Goal: Information Seeking & Learning: Learn about a topic

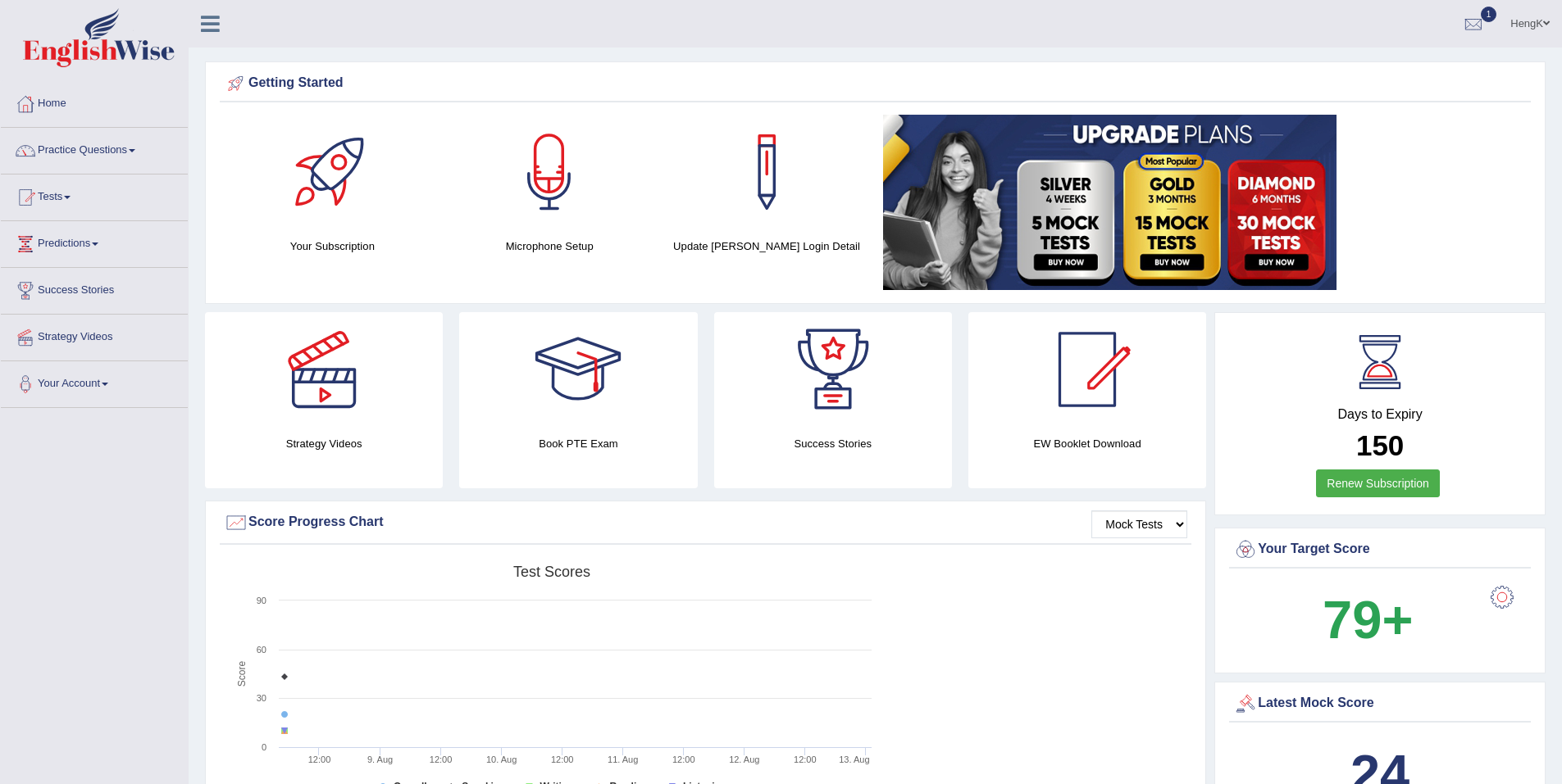
click at [98, 143] on link "Practice Questions" at bounding box center [94, 148] width 187 height 41
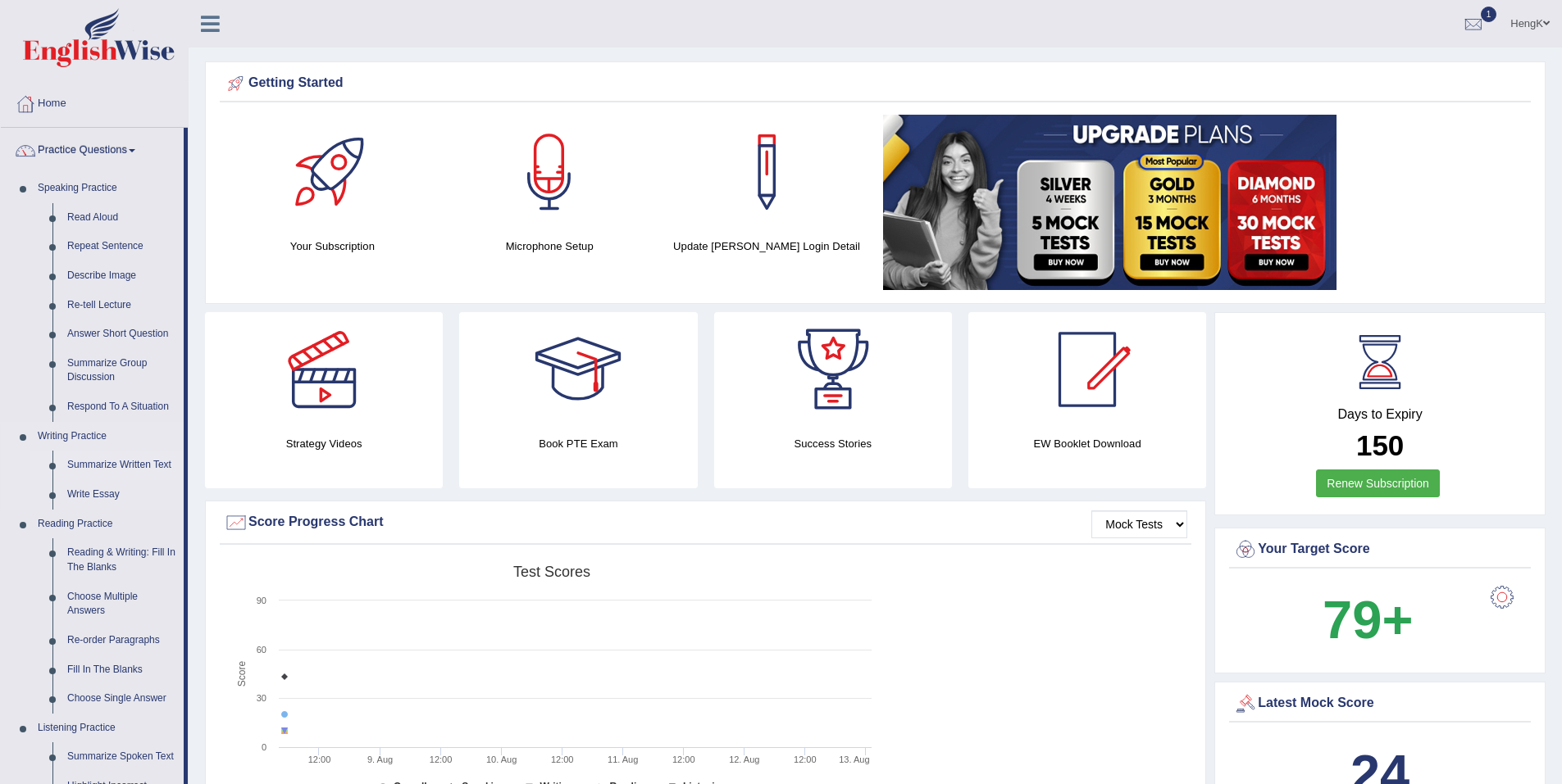
click at [120, 463] on link "Summarize Written Text" at bounding box center [122, 465] width 123 height 30
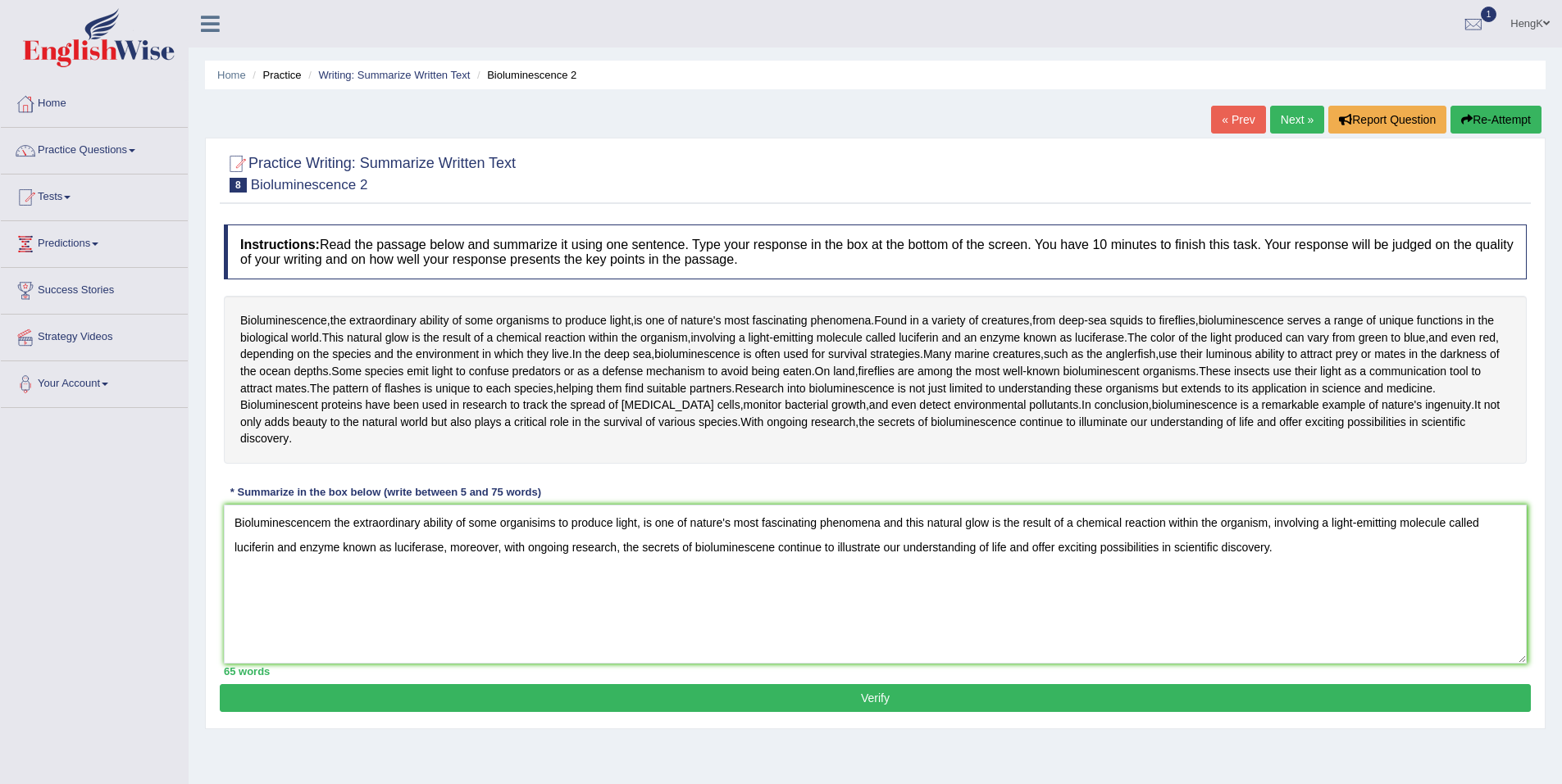
type textarea "Bioluminescencem the extraordinary ability of some organisims to produce light,…"
click at [871, 684] on button "Verify" at bounding box center [875, 698] width 1311 height 28
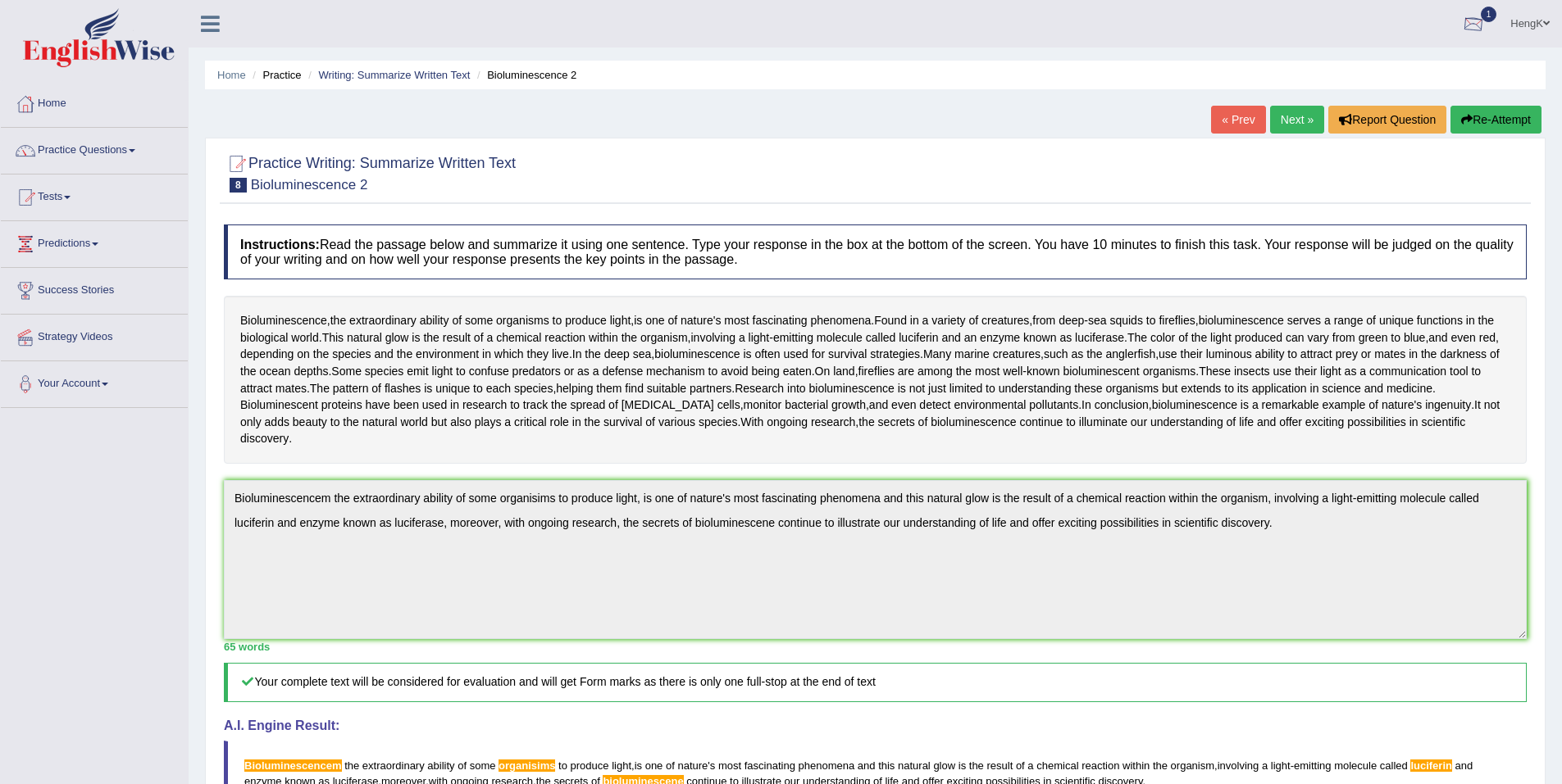
click at [1472, 27] on div at bounding box center [1473, 24] width 24 height 24
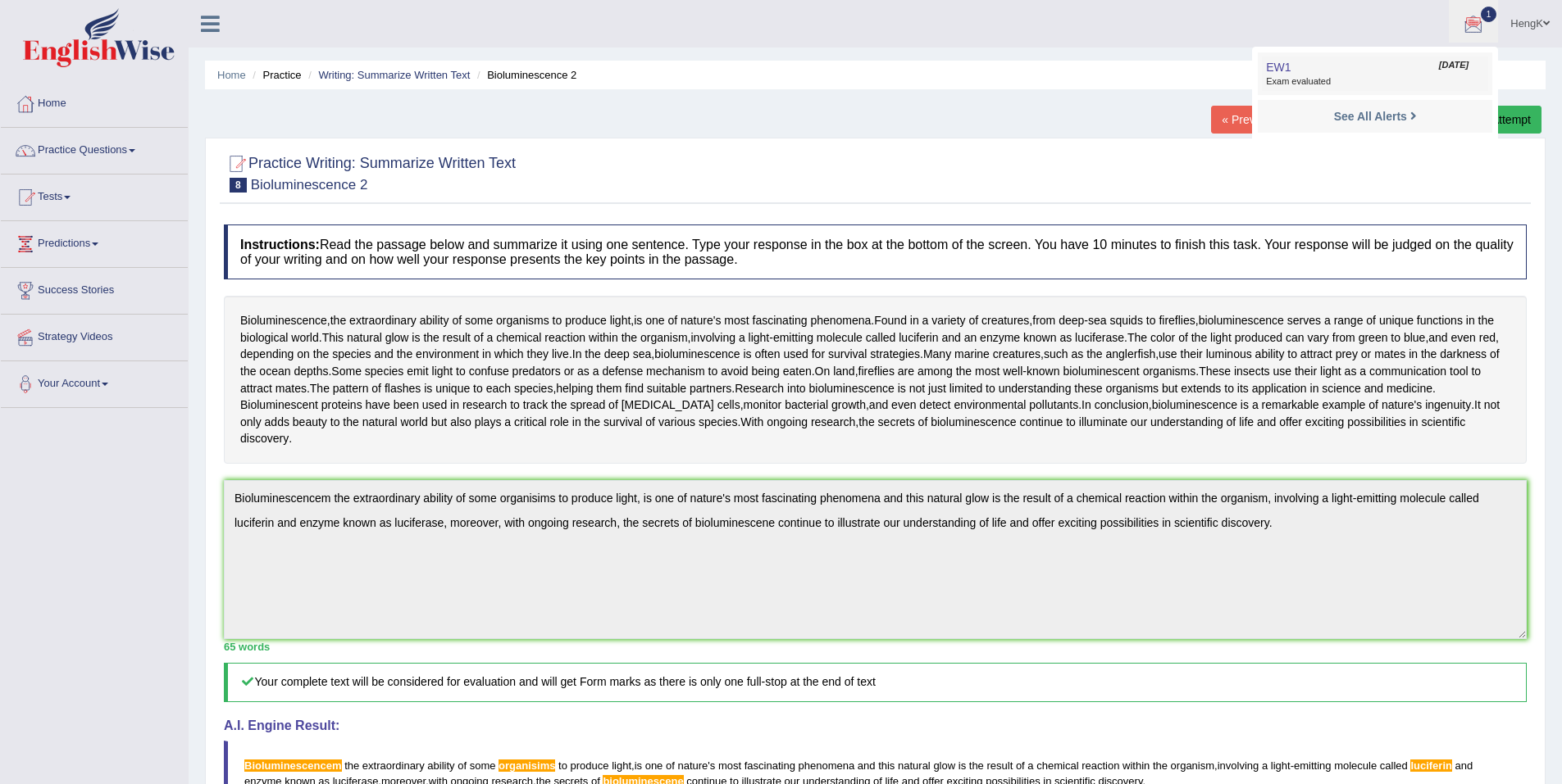
click at [1392, 73] on link "EW1 Aug 8, 2025 Exam evaluated" at bounding box center [1375, 74] width 226 height 35
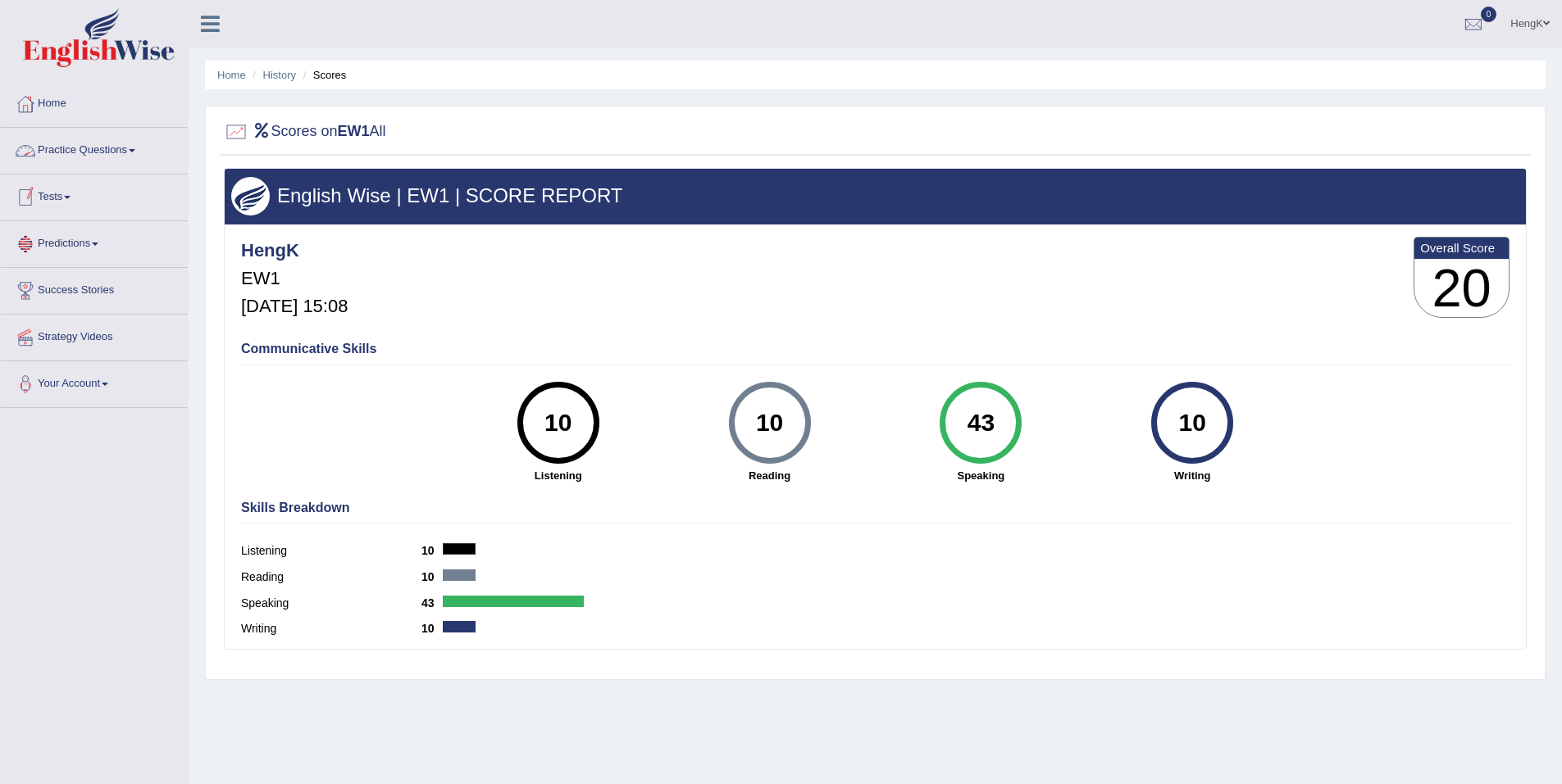
click at [129, 155] on link "Practice Questions" at bounding box center [94, 148] width 187 height 41
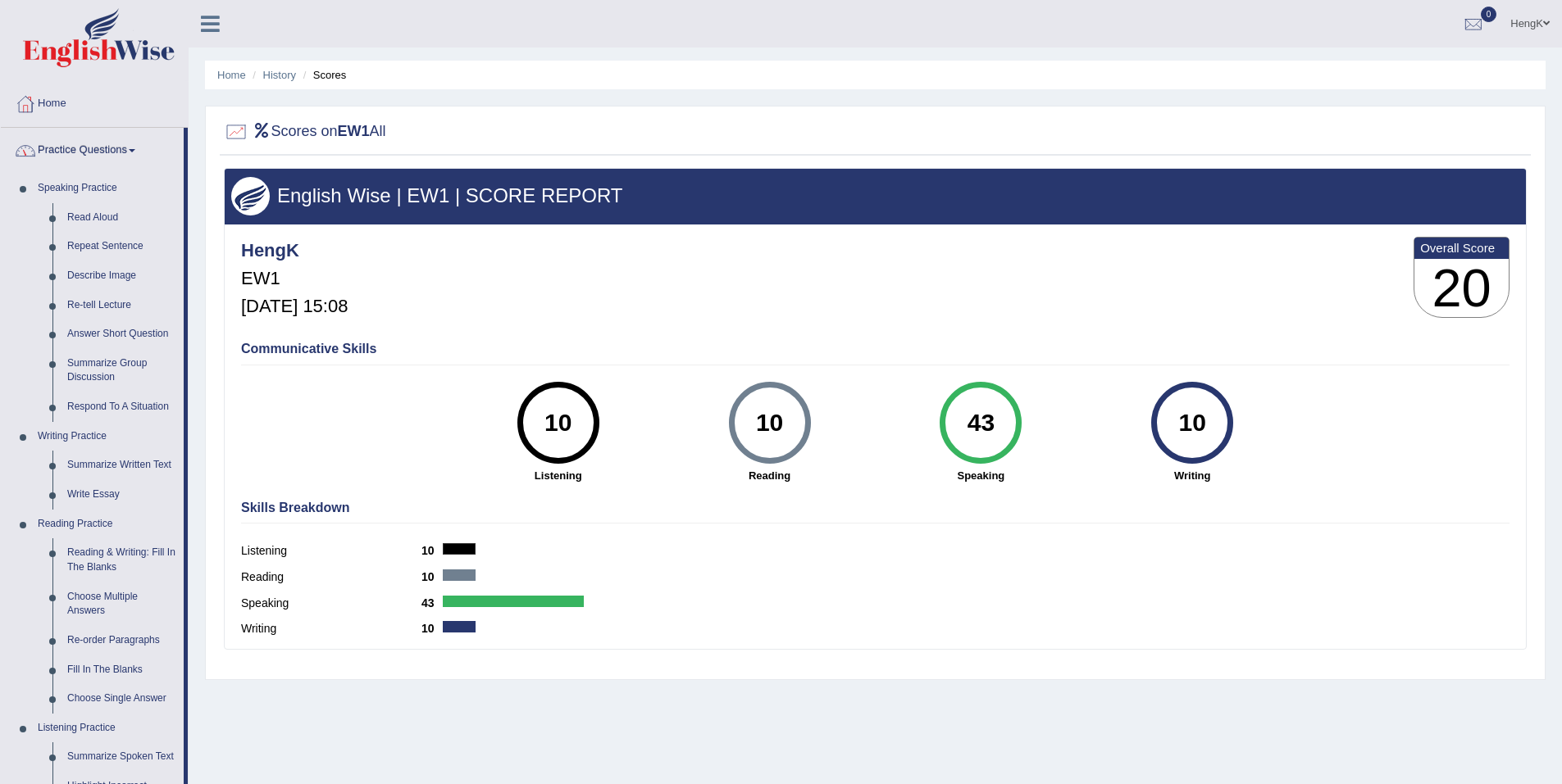
click at [129, 156] on link "Practice Questions" at bounding box center [92, 148] width 183 height 41
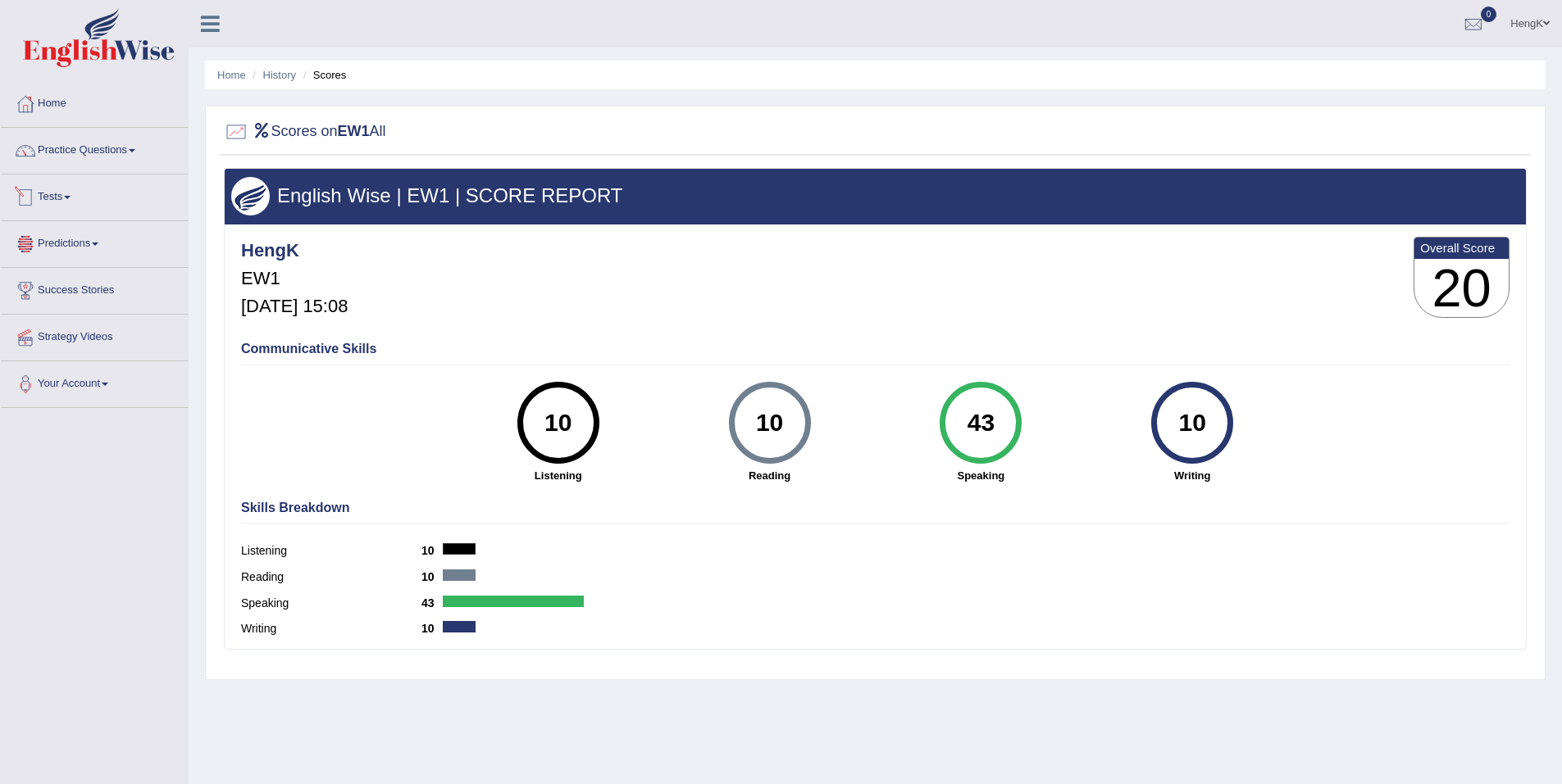
click at [74, 203] on link "Tests" at bounding box center [94, 195] width 187 height 41
click at [87, 231] on link "Take Practice Sectional Test" at bounding box center [107, 236] width 153 height 30
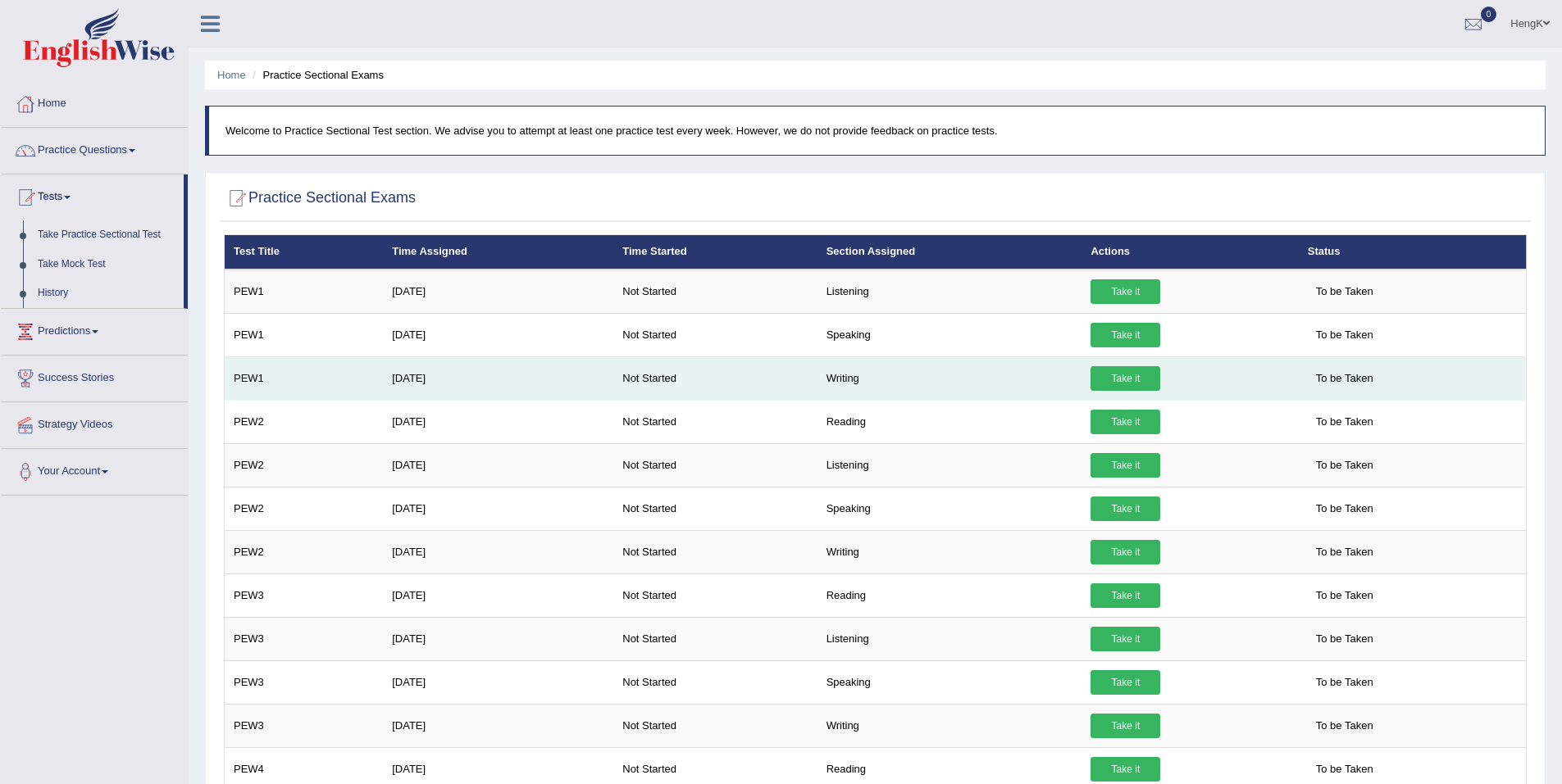
click at [1123, 381] on link "Take it" at bounding box center [1125, 378] width 70 height 24
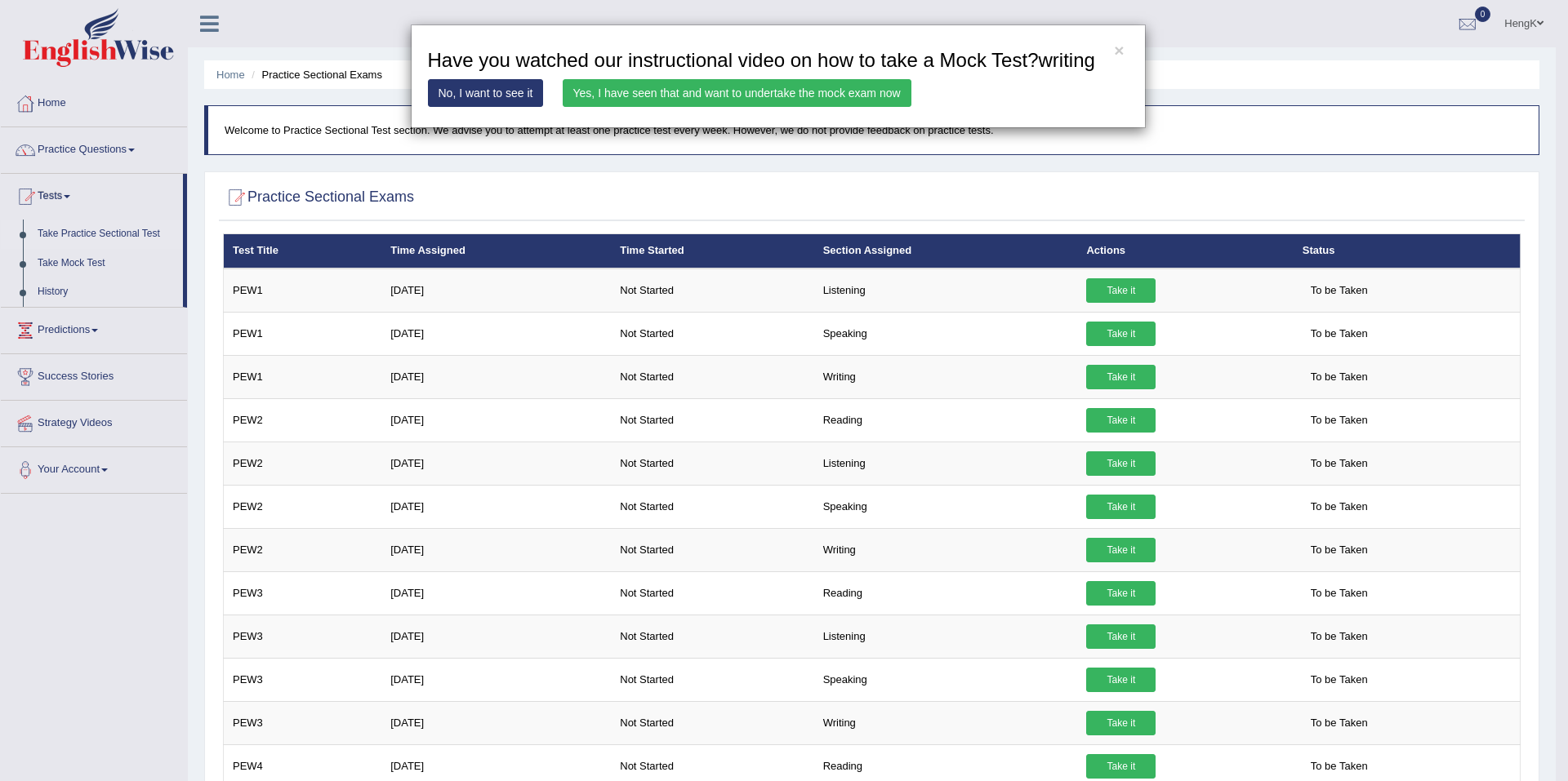
click at [708, 93] on link "Yes, I have seen that and want to undertake the mock exam now" at bounding box center [736, 93] width 349 height 28
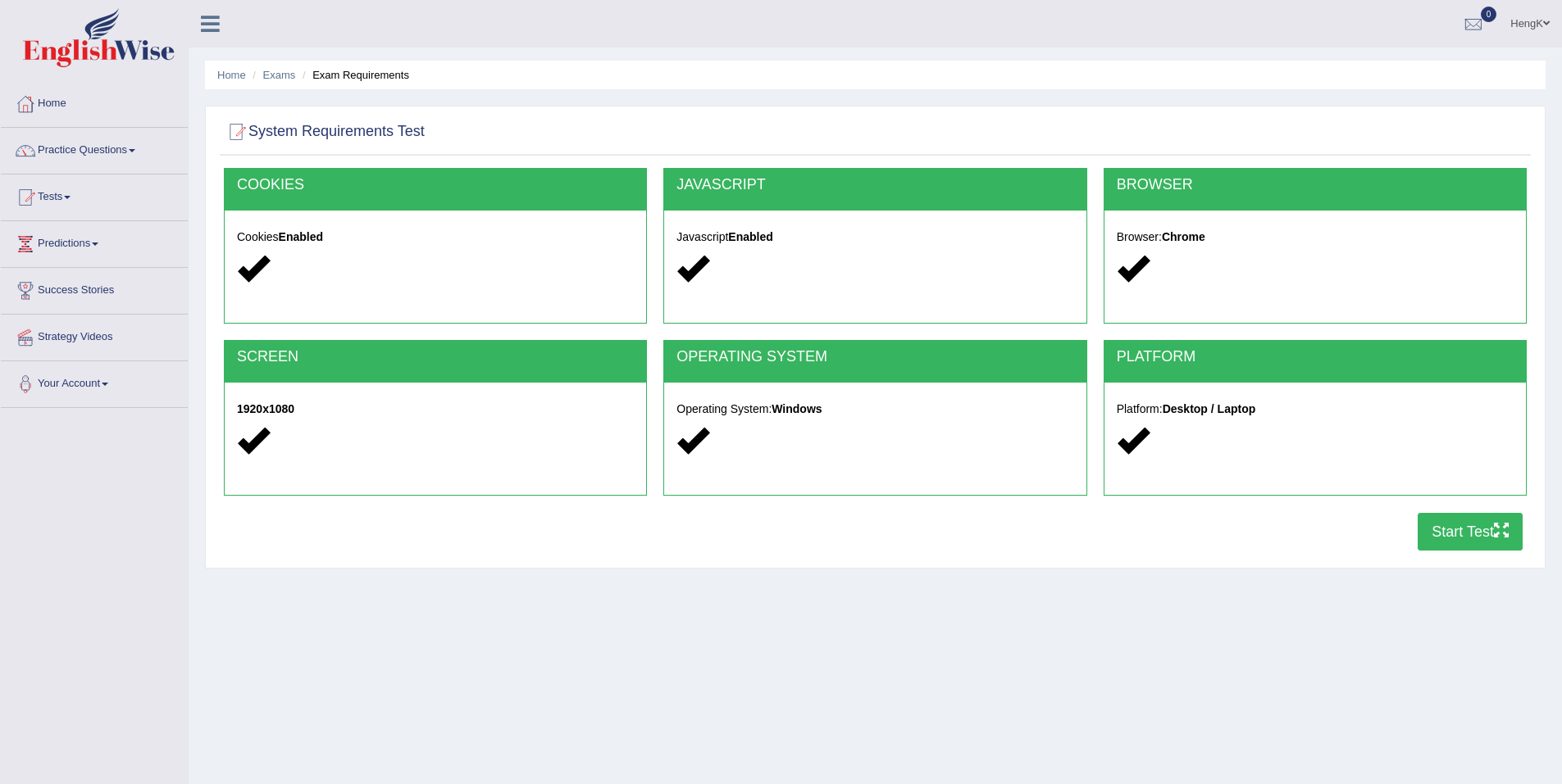
click at [1480, 535] on button "Start Test" at bounding box center [1470, 531] width 105 height 37
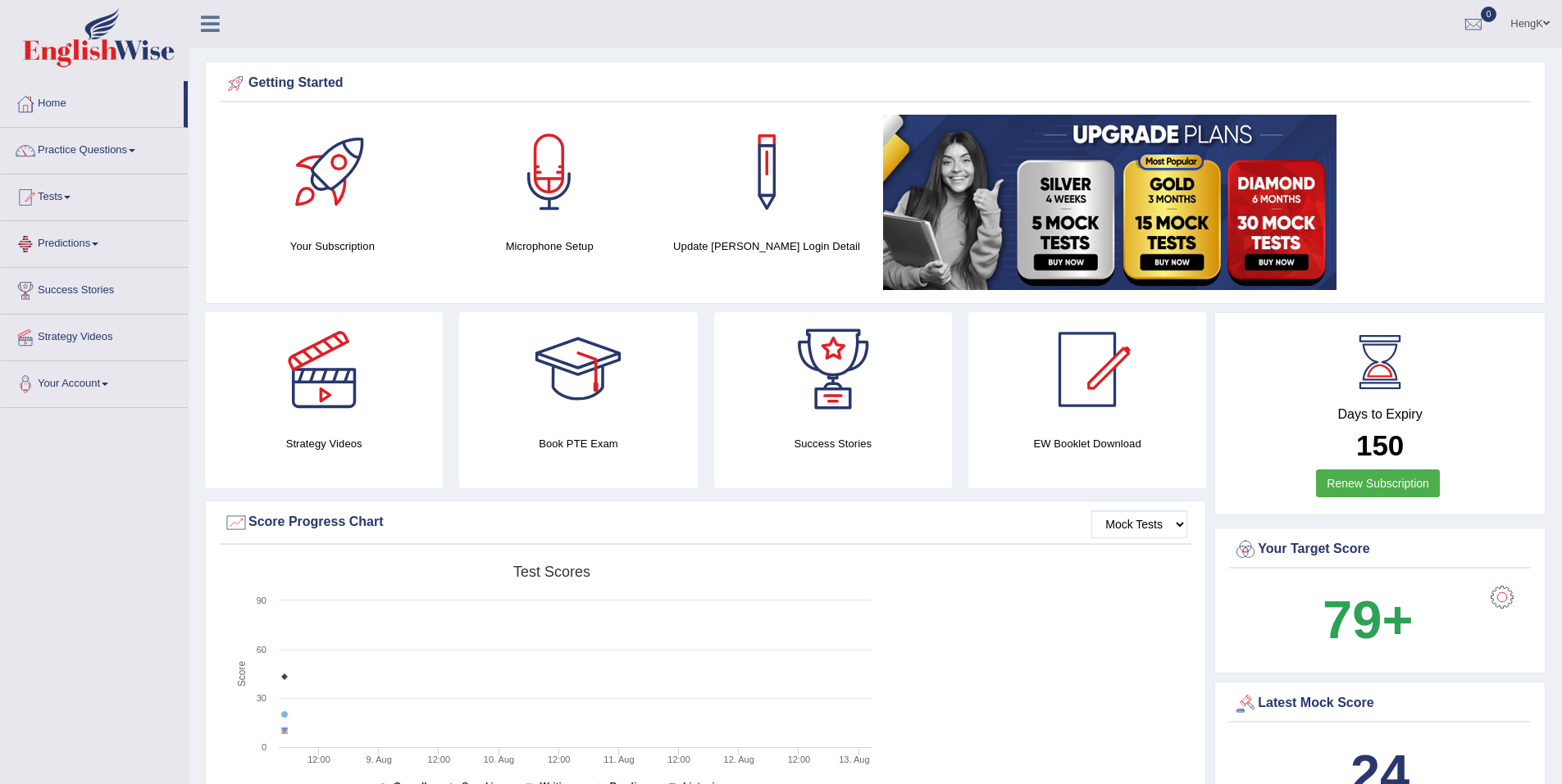
click at [66, 200] on link "Tests" at bounding box center [94, 195] width 187 height 41
click at [96, 234] on link "Take Practice Sectional Test" at bounding box center [107, 236] width 153 height 30
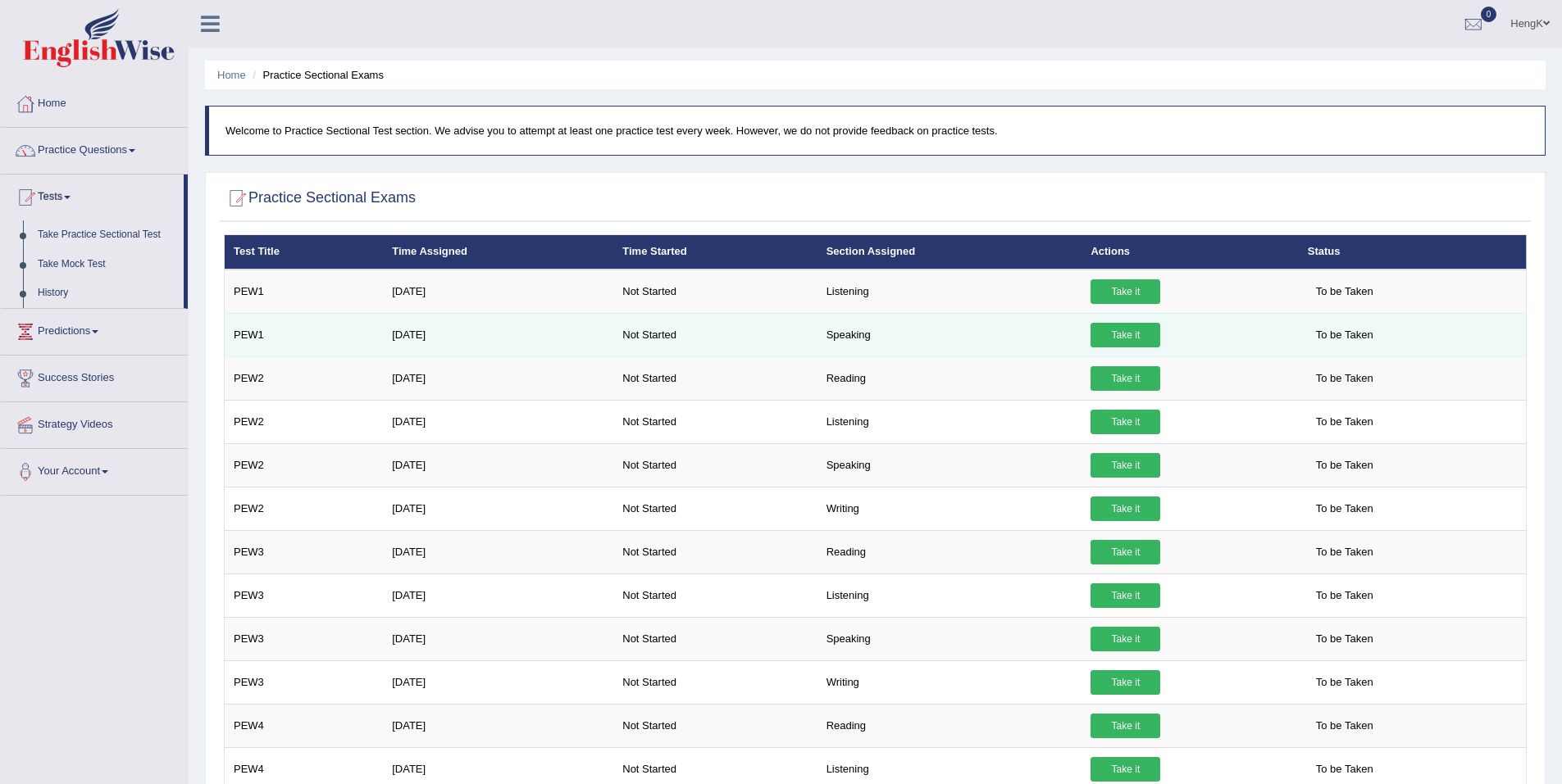
click at [1138, 340] on link "Take it" at bounding box center [1125, 335] width 70 height 24
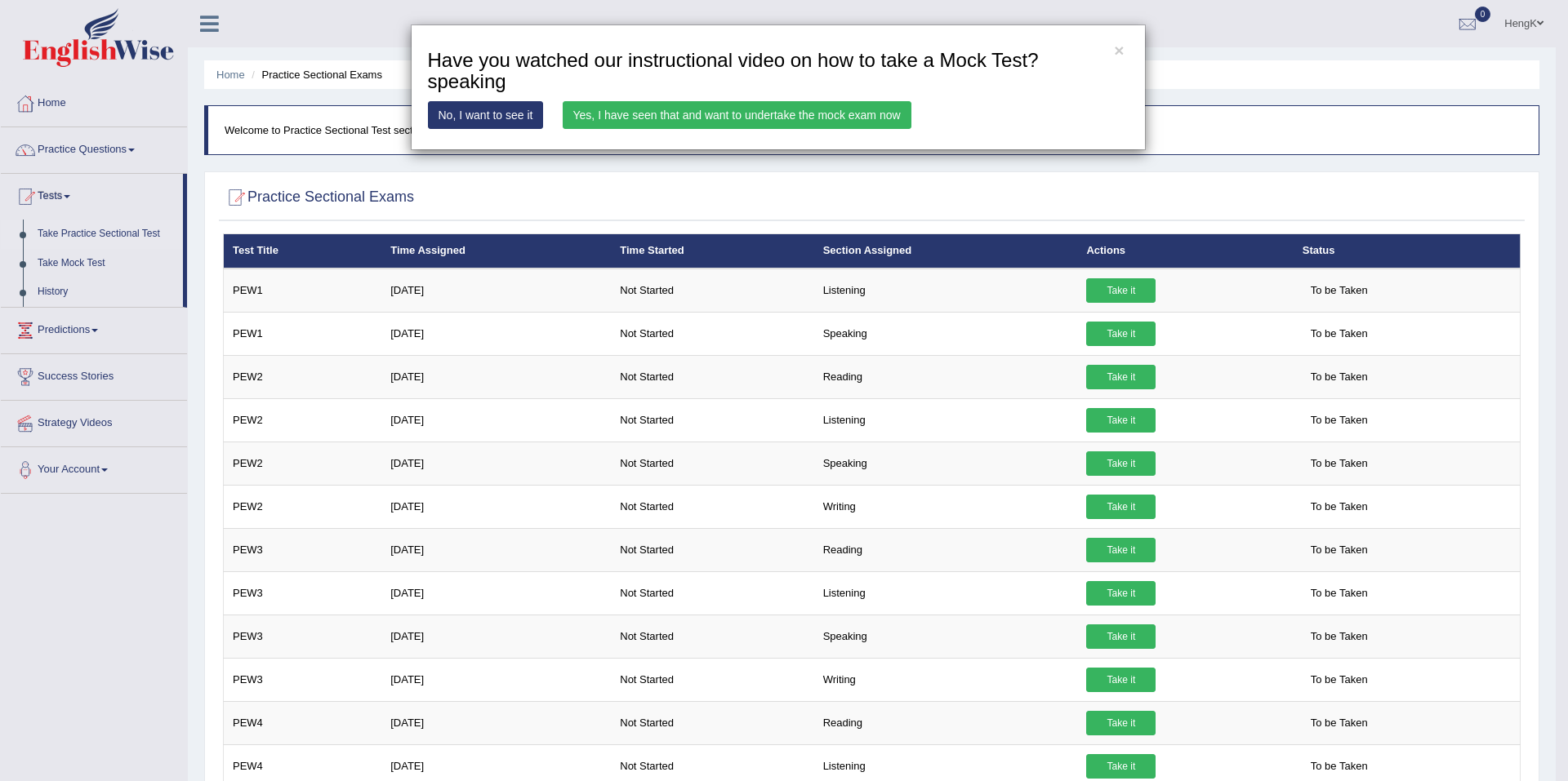
click at [794, 120] on link "Yes, I have seen that and want to undertake the mock exam now" at bounding box center [736, 115] width 349 height 28
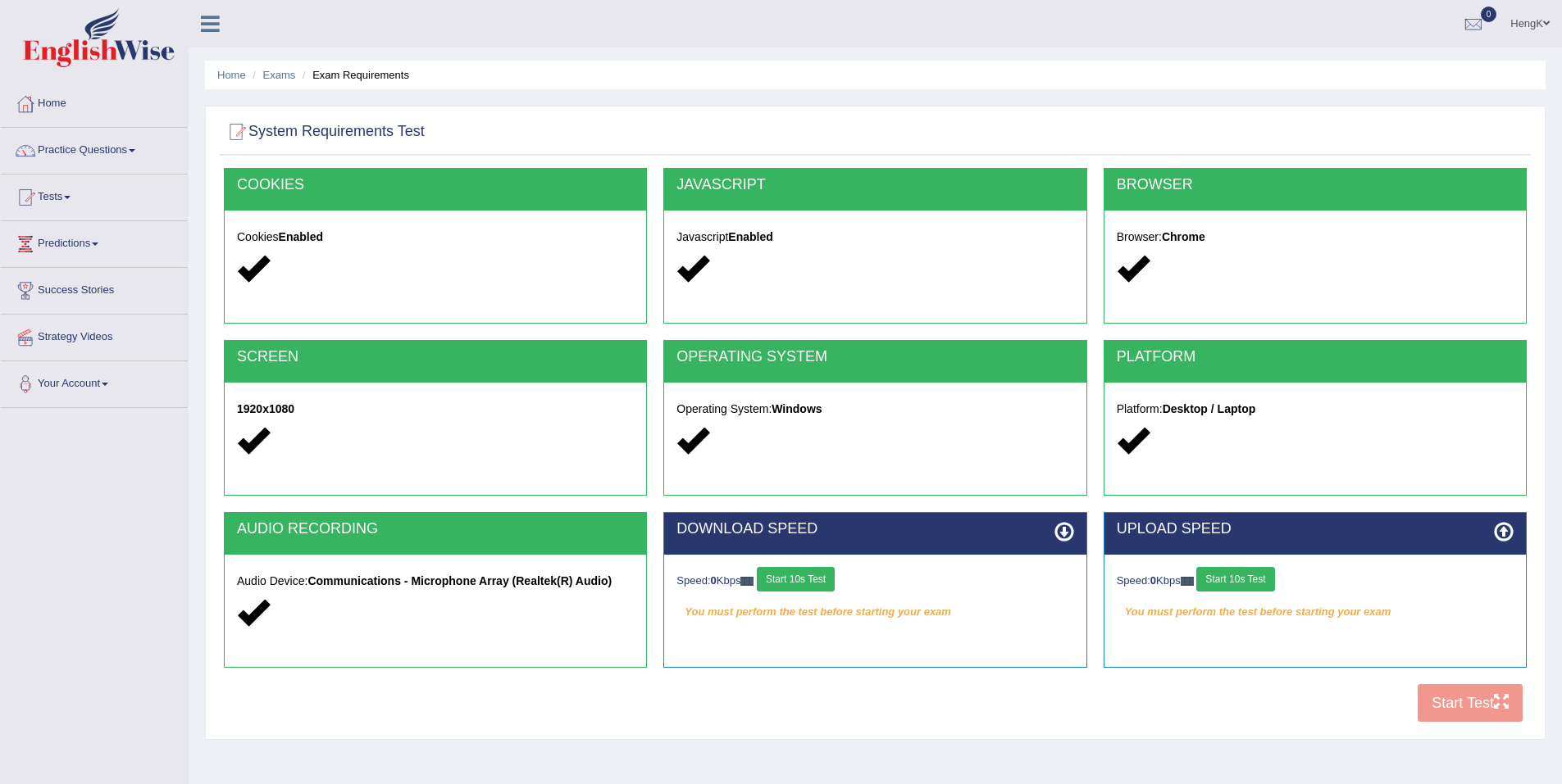
click at [816, 584] on button "Start 10s Test" at bounding box center [796, 579] width 78 height 24
click at [1228, 580] on button "Start 10s Test" at bounding box center [1235, 579] width 78 height 24
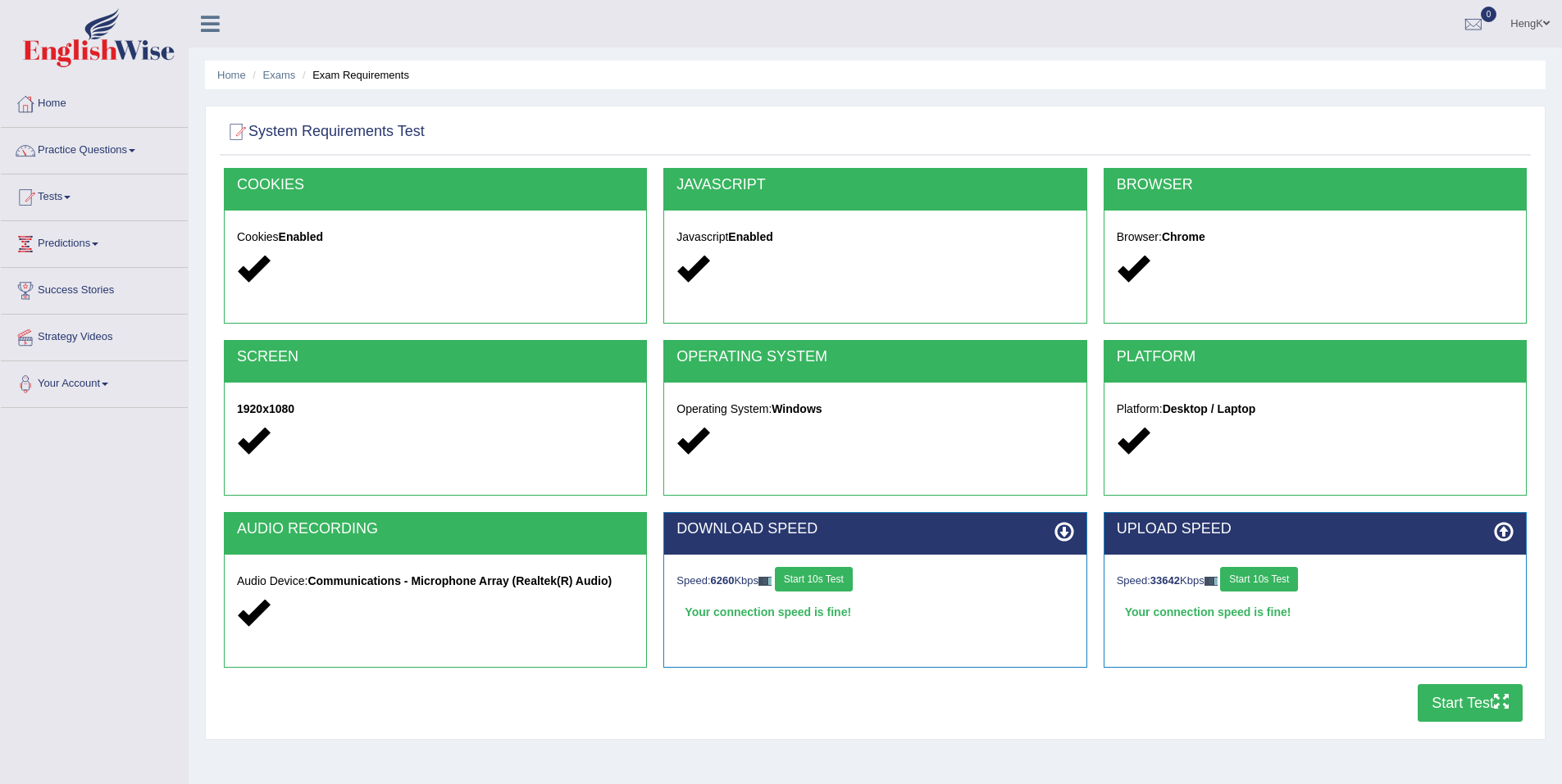
click at [1482, 702] on button "Start Test" at bounding box center [1470, 702] width 105 height 37
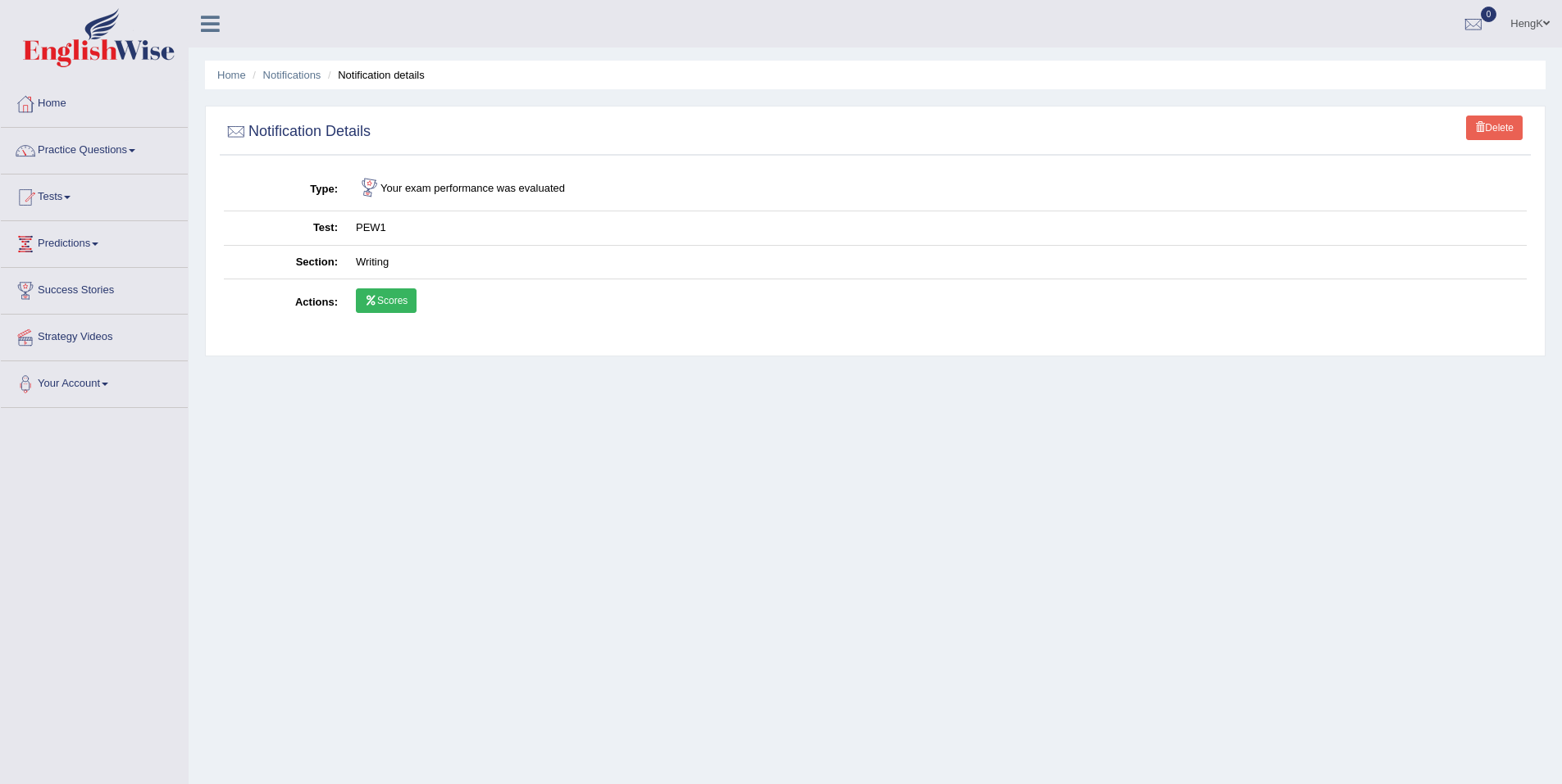
click at [404, 299] on link "Scores" at bounding box center [386, 301] width 61 height 24
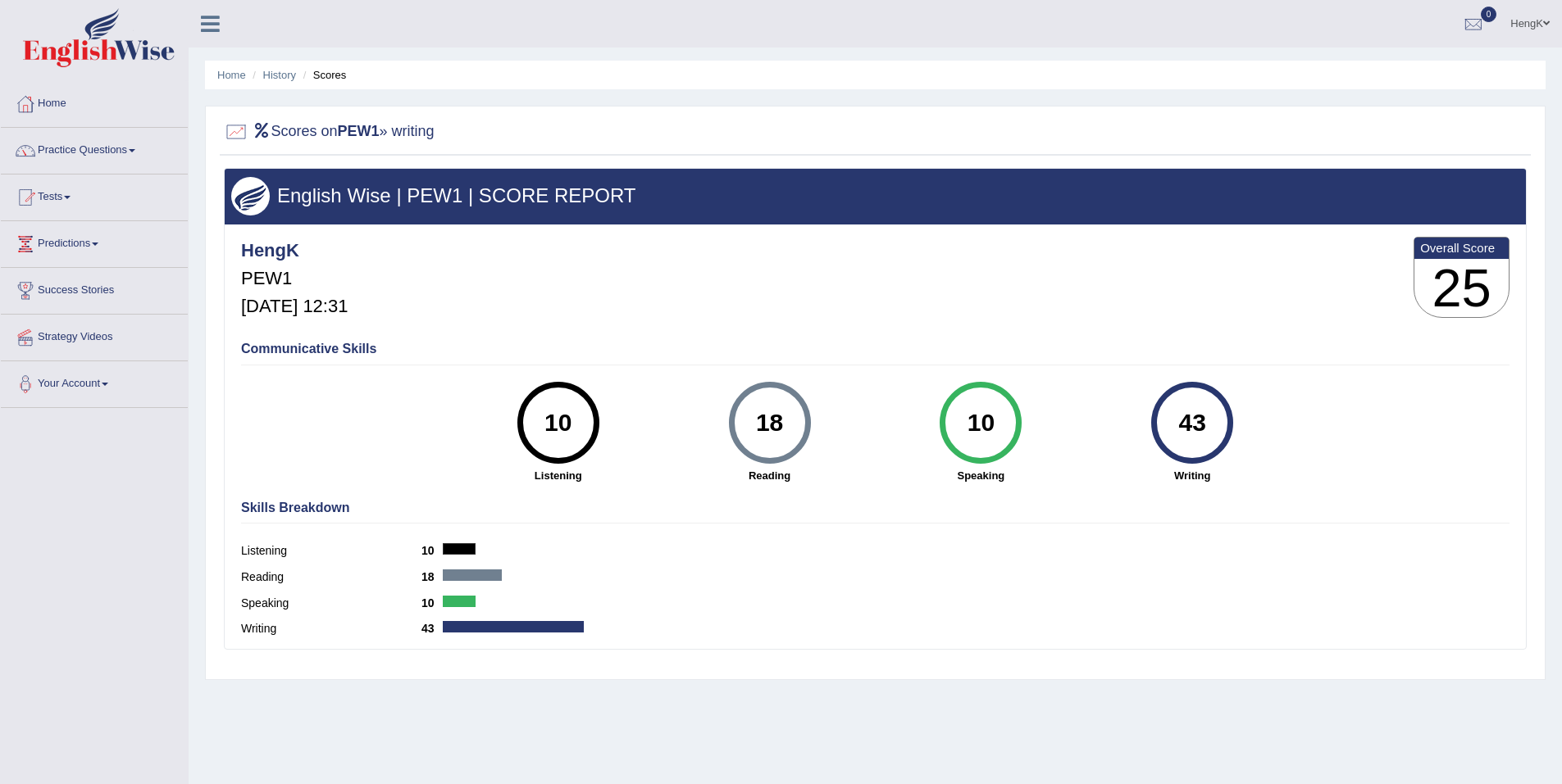
click at [464, 601] on div at bounding box center [459, 601] width 33 height 11
click at [949, 638] on div "Writing 43" at bounding box center [875, 631] width 1268 height 26
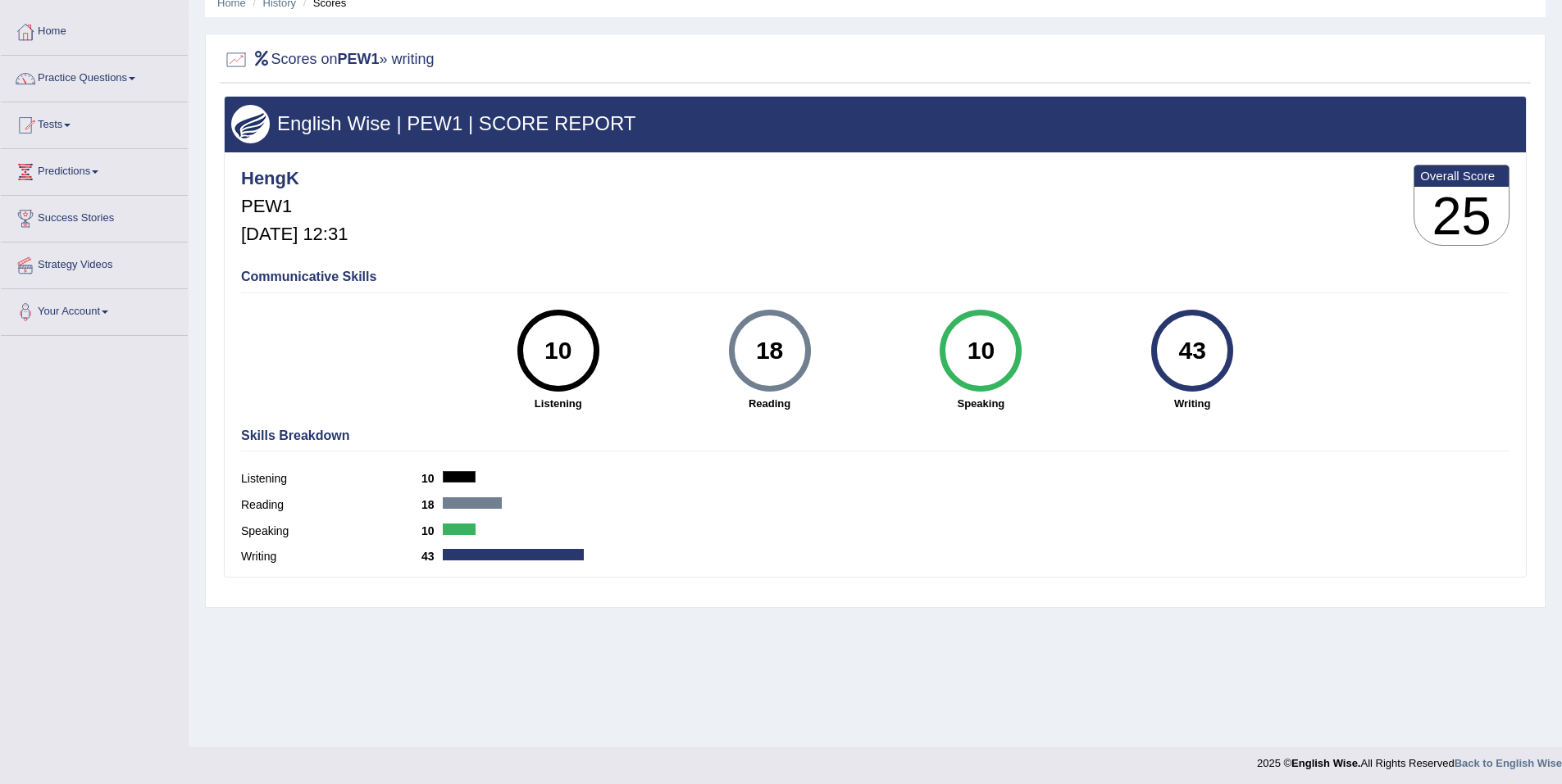
scroll to position [76, 0]
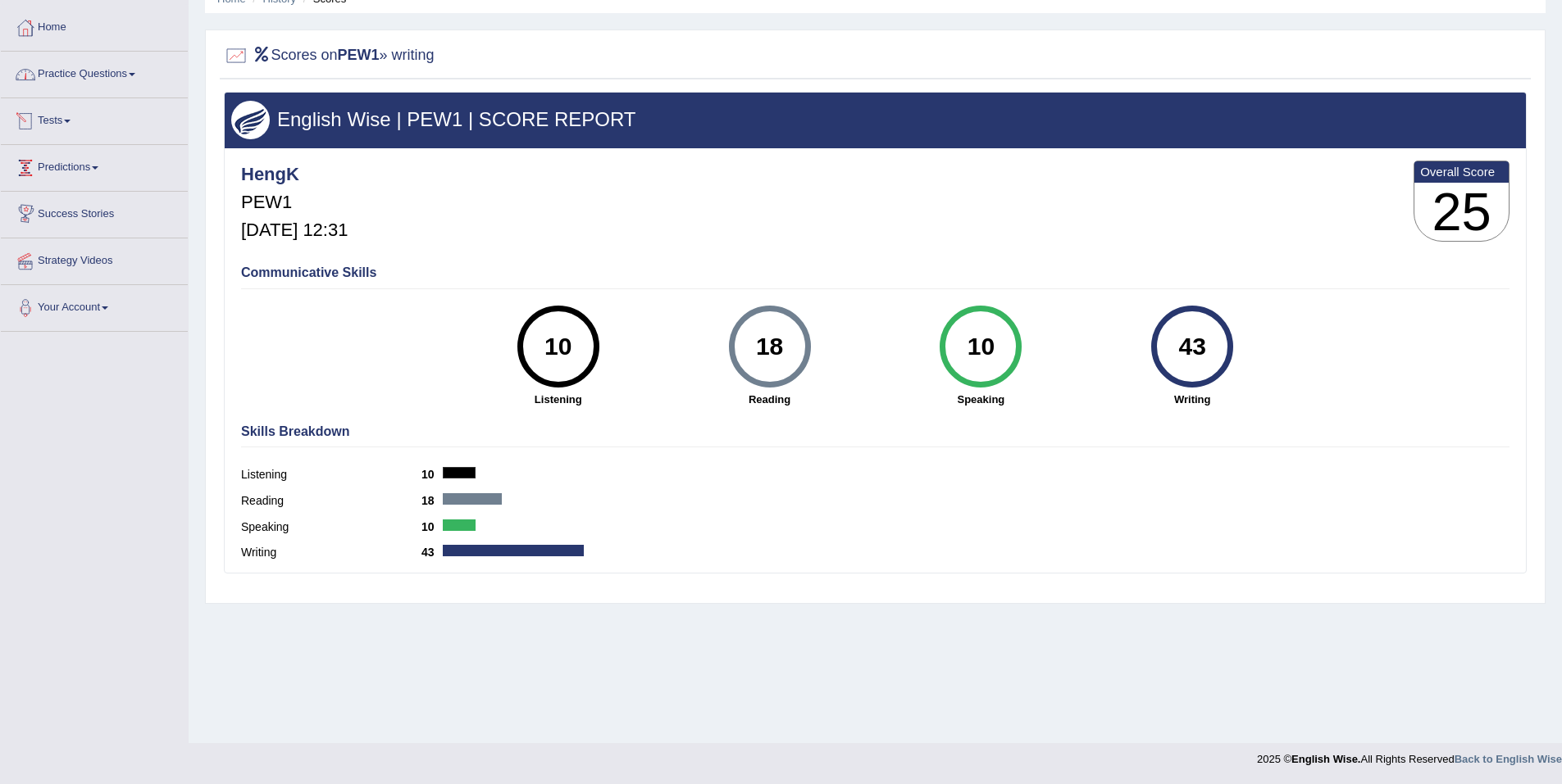
click at [107, 82] on link "Practice Questions" at bounding box center [94, 71] width 187 height 41
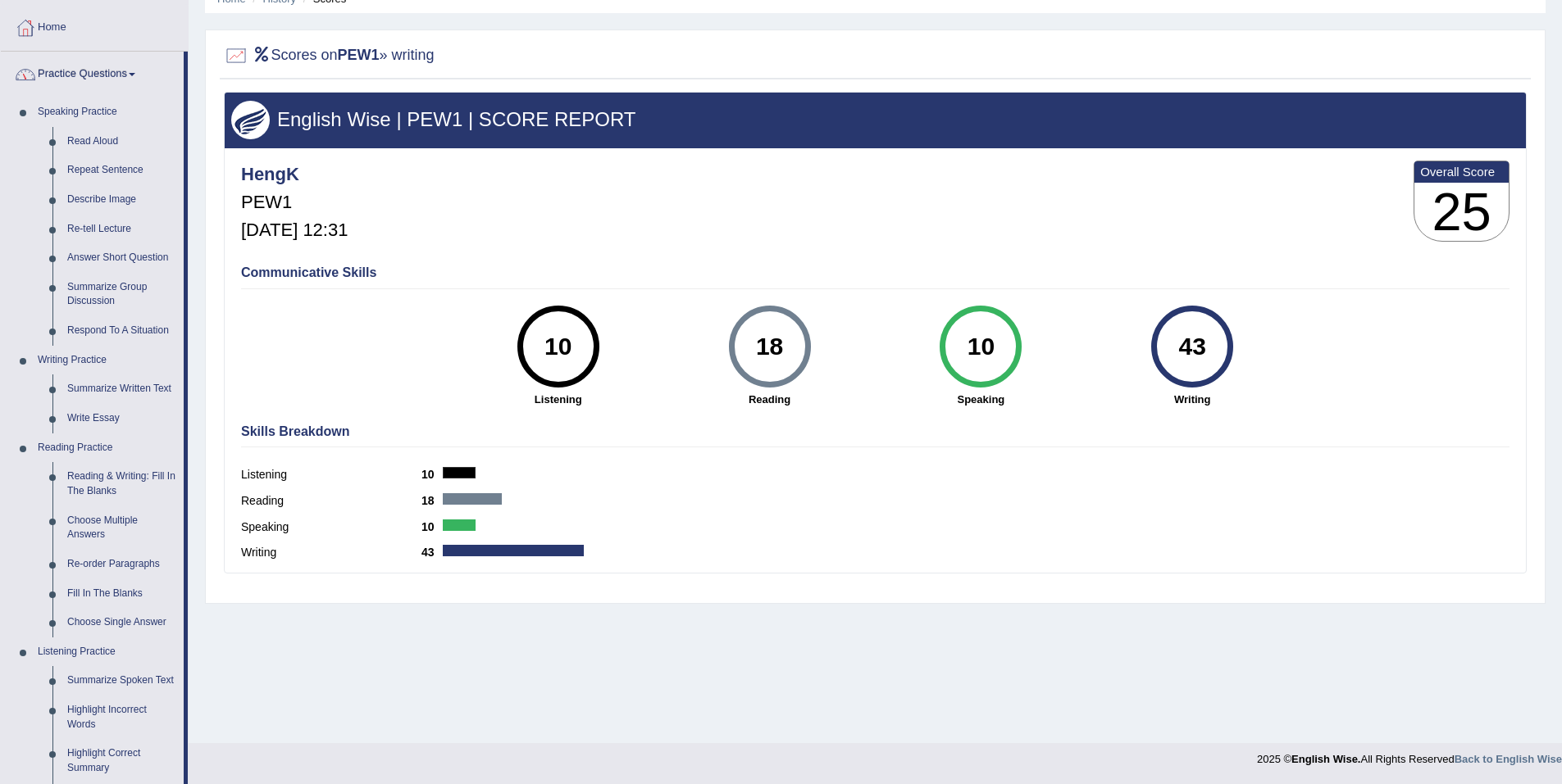
click at [130, 74] on link "Practice Questions" at bounding box center [92, 71] width 183 height 41
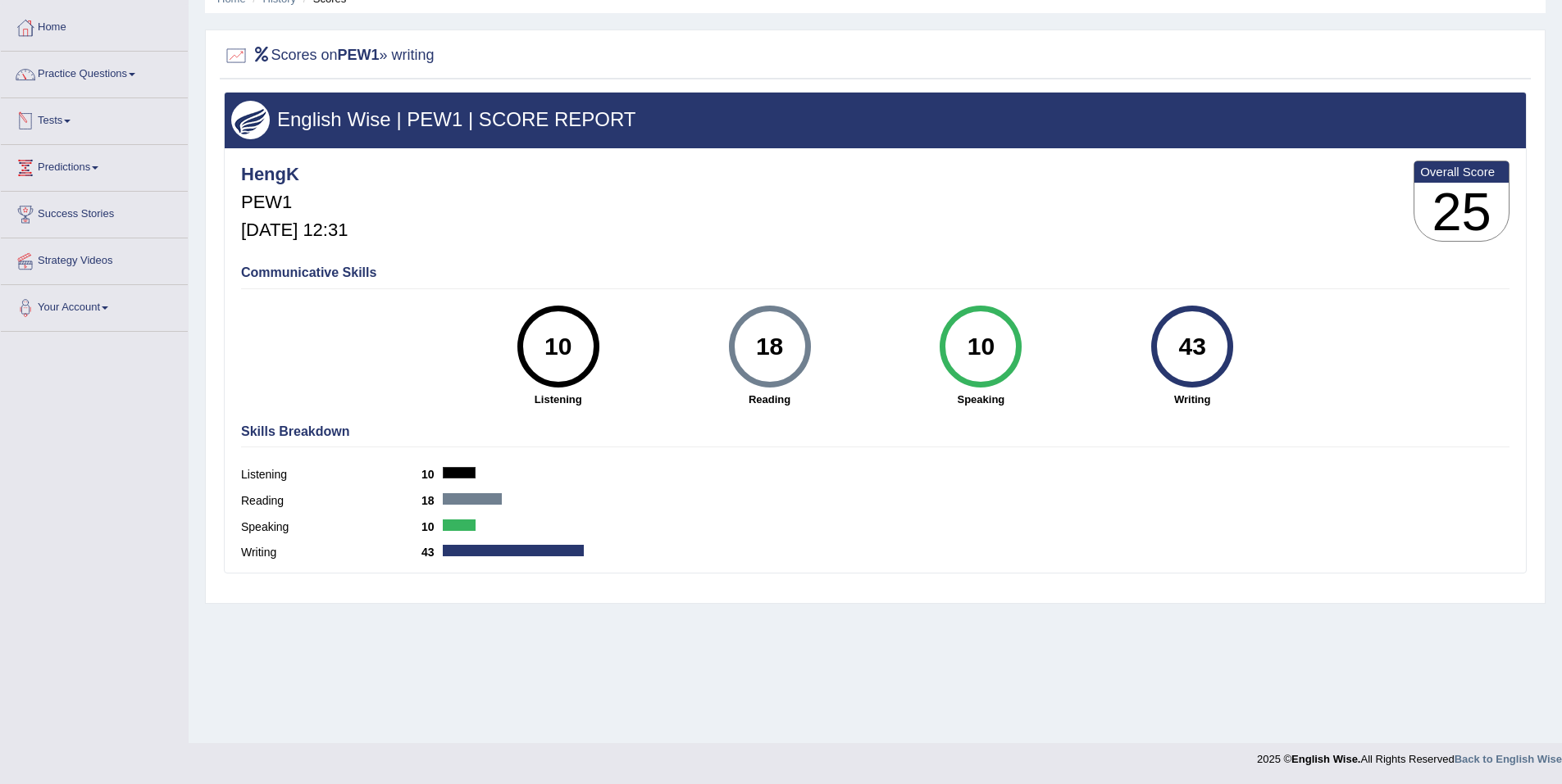
click at [73, 127] on link "Tests" at bounding box center [94, 118] width 187 height 41
click at [67, 127] on link "Tests" at bounding box center [92, 118] width 183 height 41
click at [124, 68] on link "Practice Questions" at bounding box center [94, 71] width 187 height 41
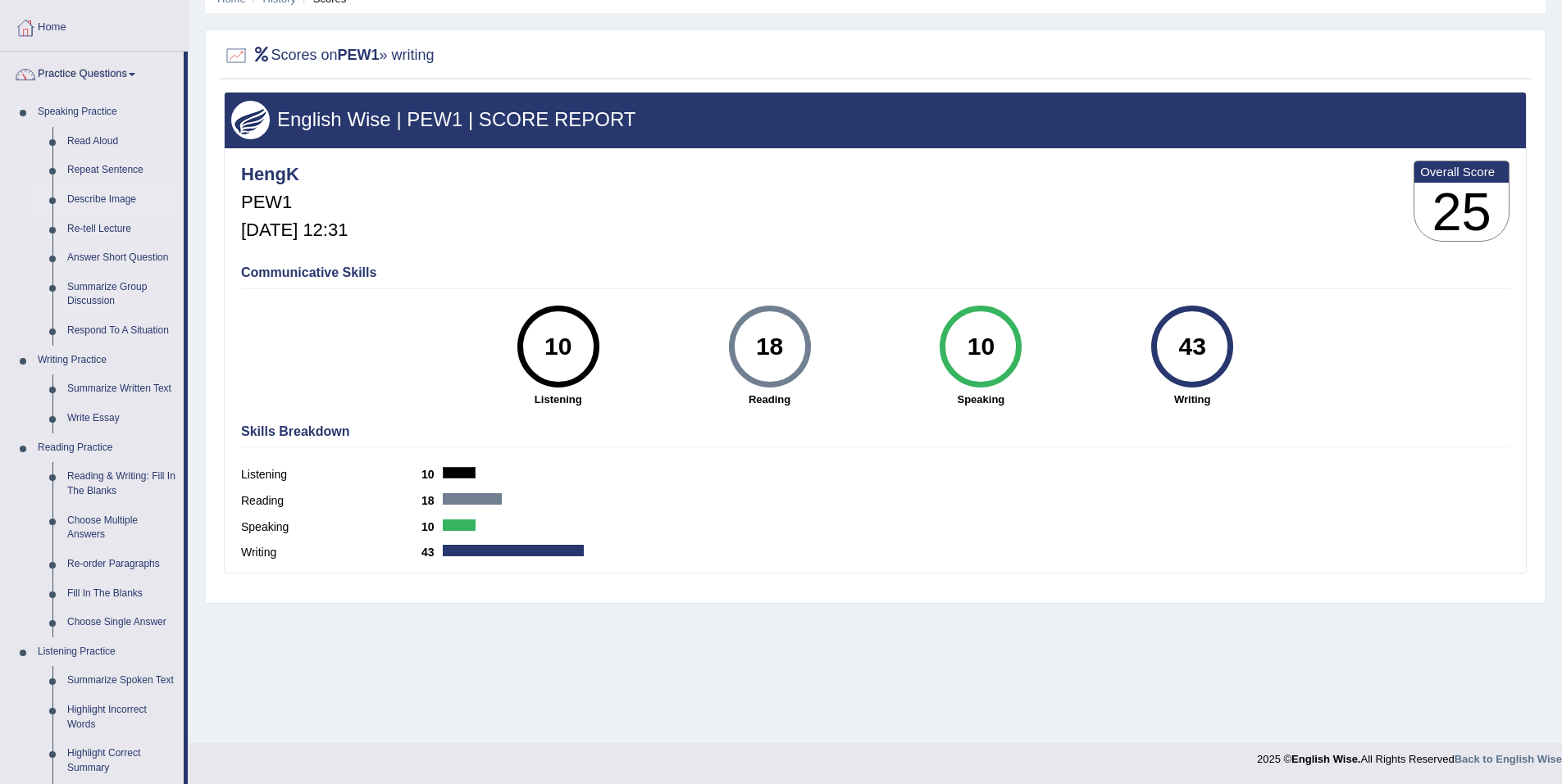
click at [117, 198] on link "Describe Image" at bounding box center [122, 200] width 123 height 30
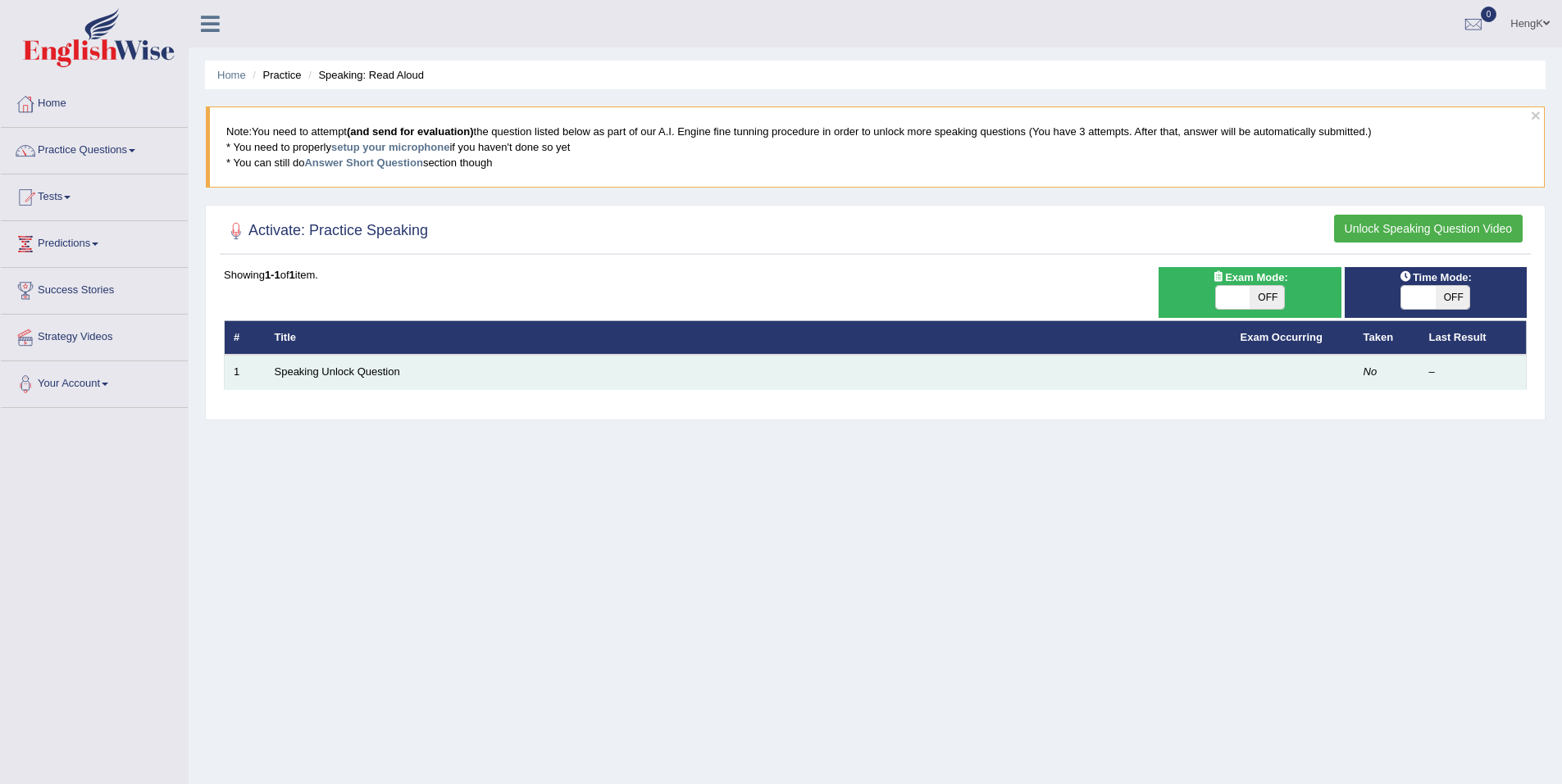
click at [1412, 369] on td "No" at bounding box center [1386, 372] width 65 height 35
click at [389, 375] on link "Speaking Unlock Question" at bounding box center [337, 371] width 125 height 12
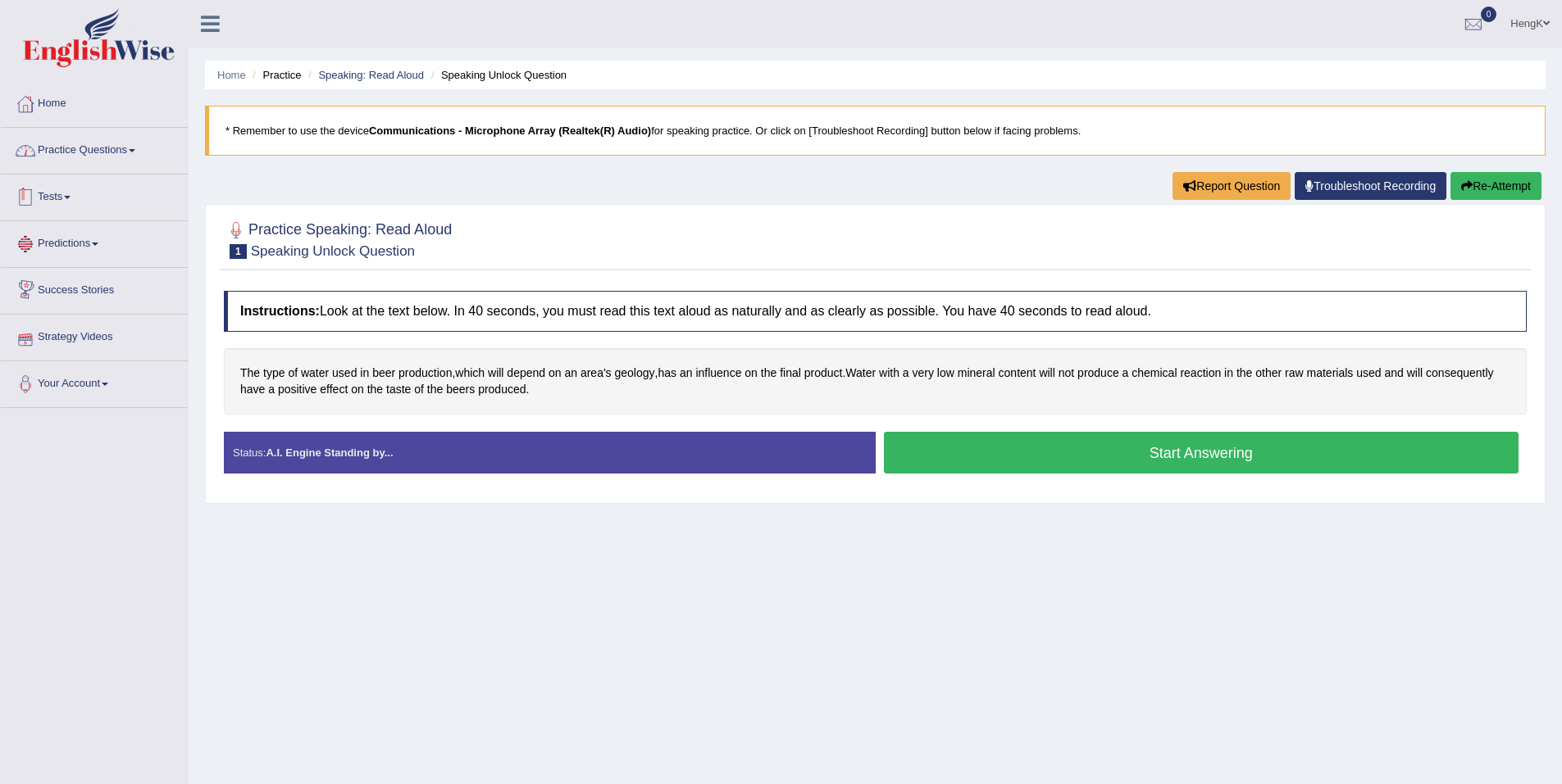
click at [118, 152] on link "Practice Questions" at bounding box center [94, 148] width 187 height 41
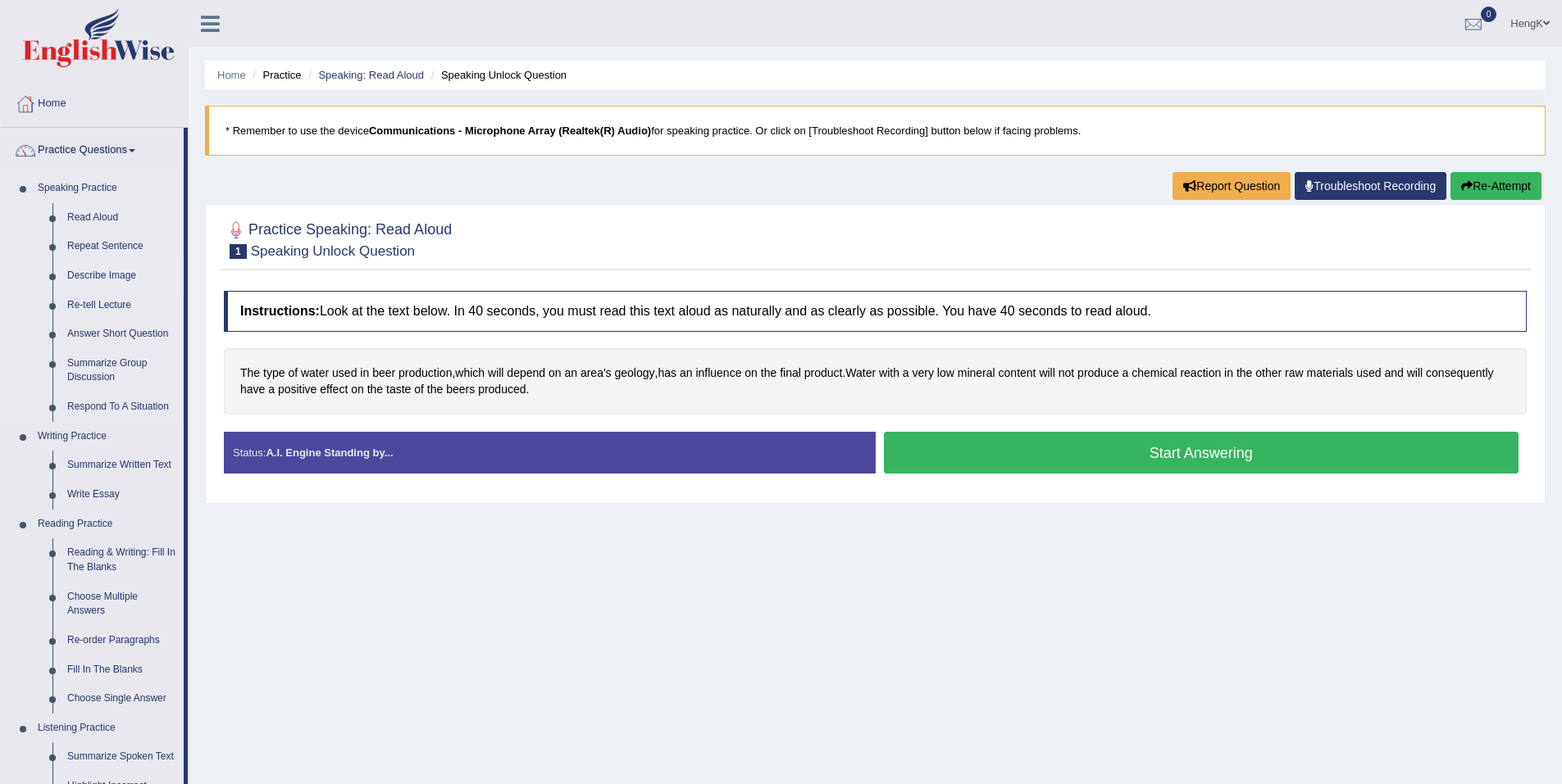
click at [104, 270] on link "Describe Image" at bounding box center [122, 276] width 123 height 30
